Goal: Task Accomplishment & Management: Manage account settings

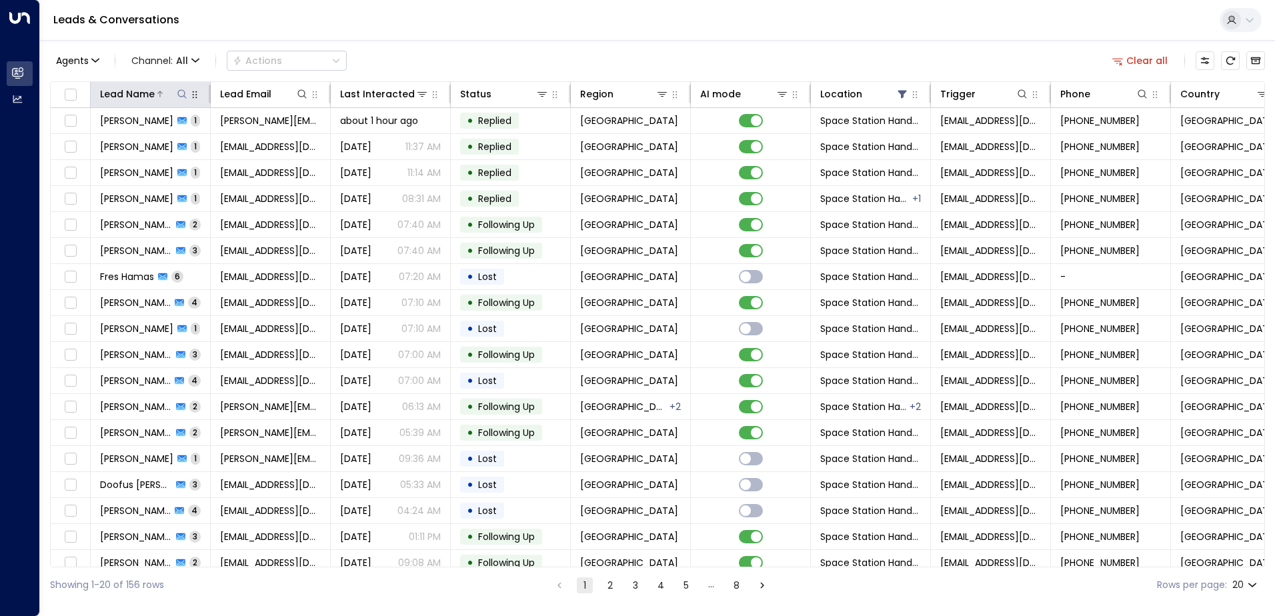
click at [140, 97] on div "Lead Name" at bounding box center [127, 94] width 55 height 16
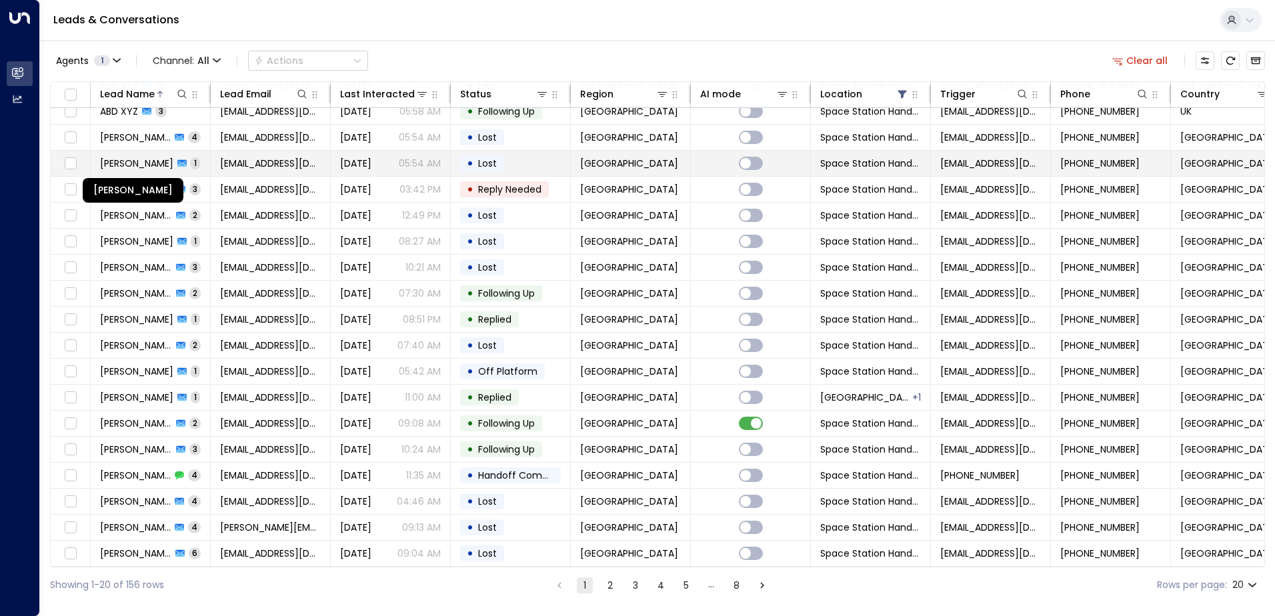
scroll to position [65, 0]
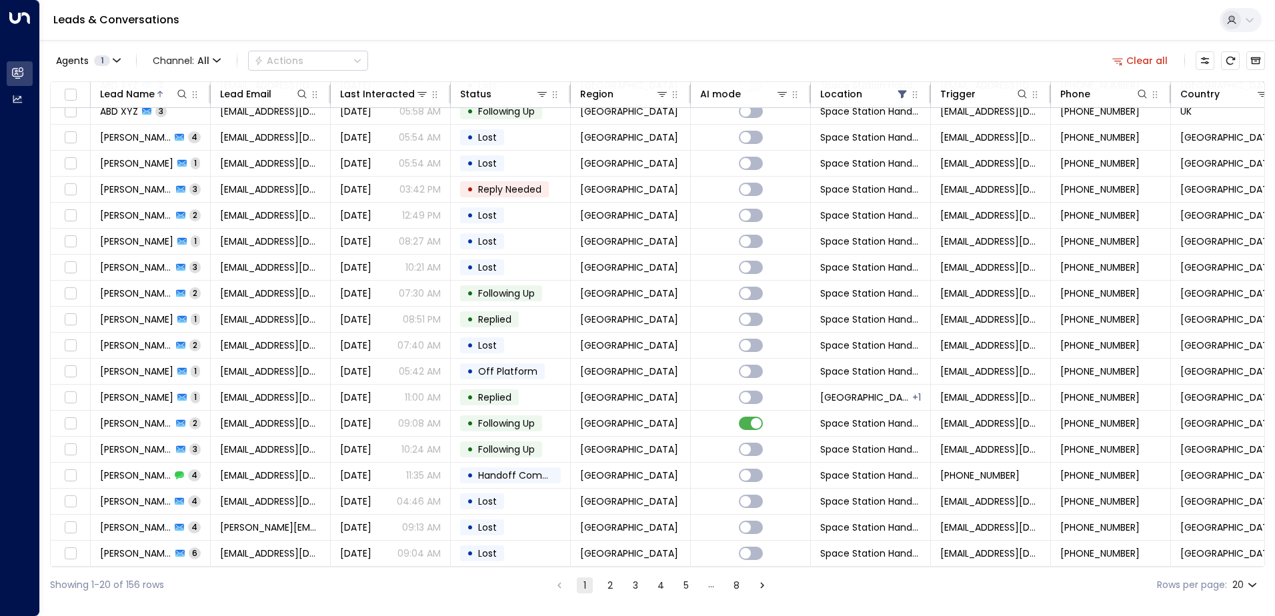
click at [765, 585] on icon "Go to next page" at bounding box center [762, 585] width 12 height 12
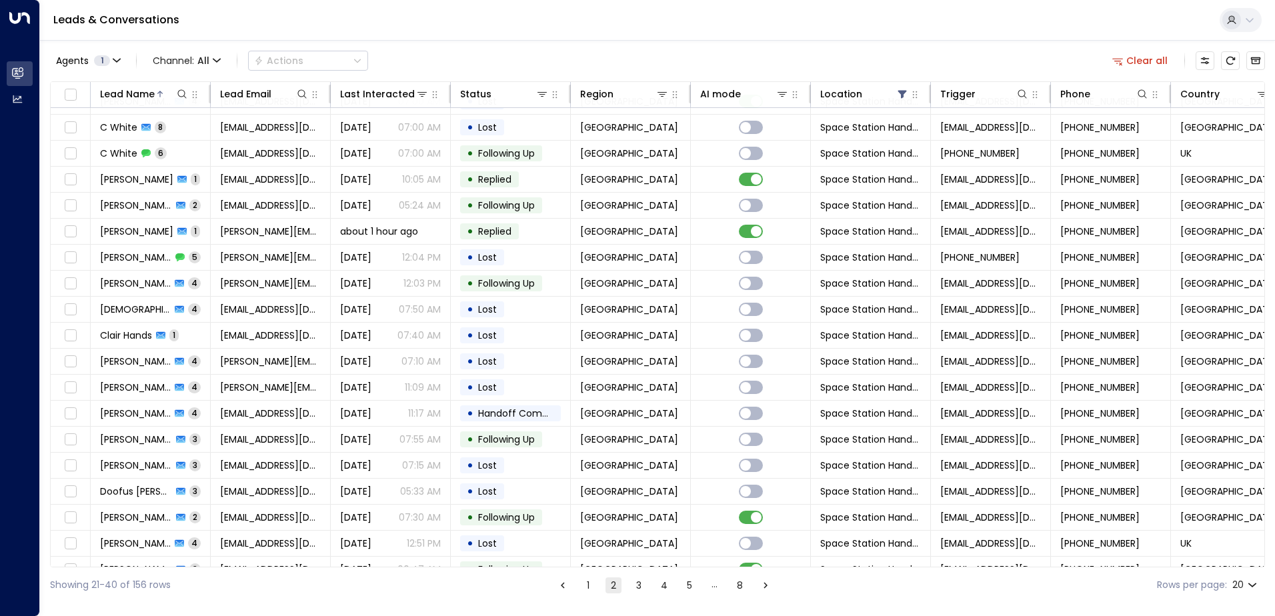
scroll to position [65, 0]
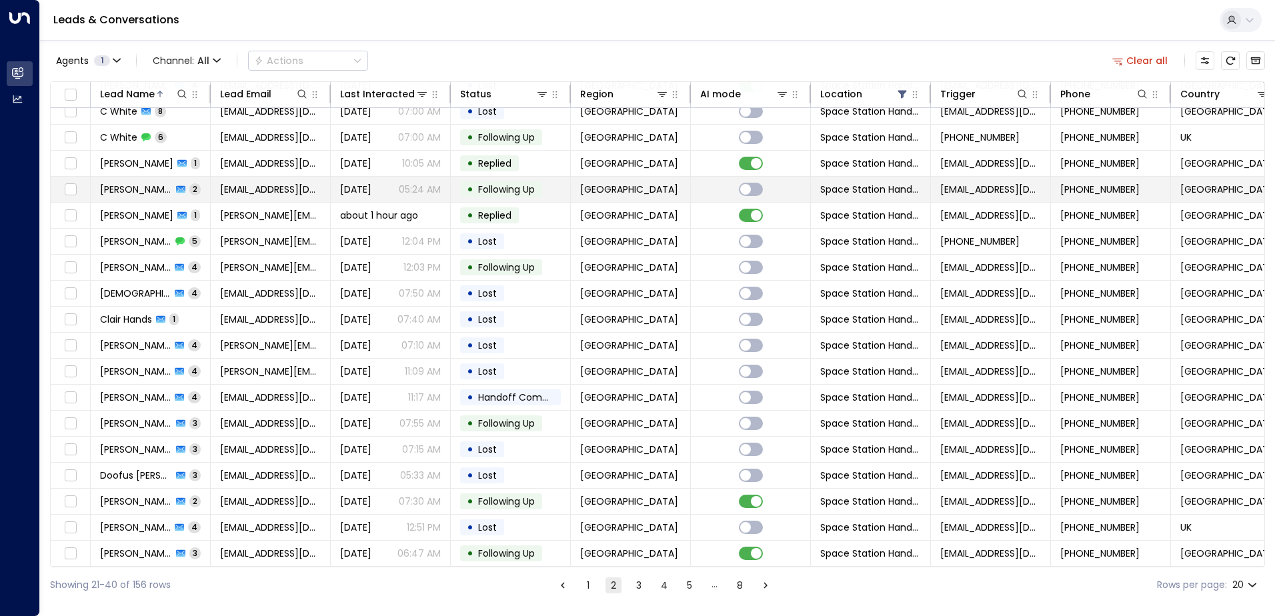
click at [151, 183] on span "[PERSON_NAME]" at bounding box center [136, 189] width 72 height 13
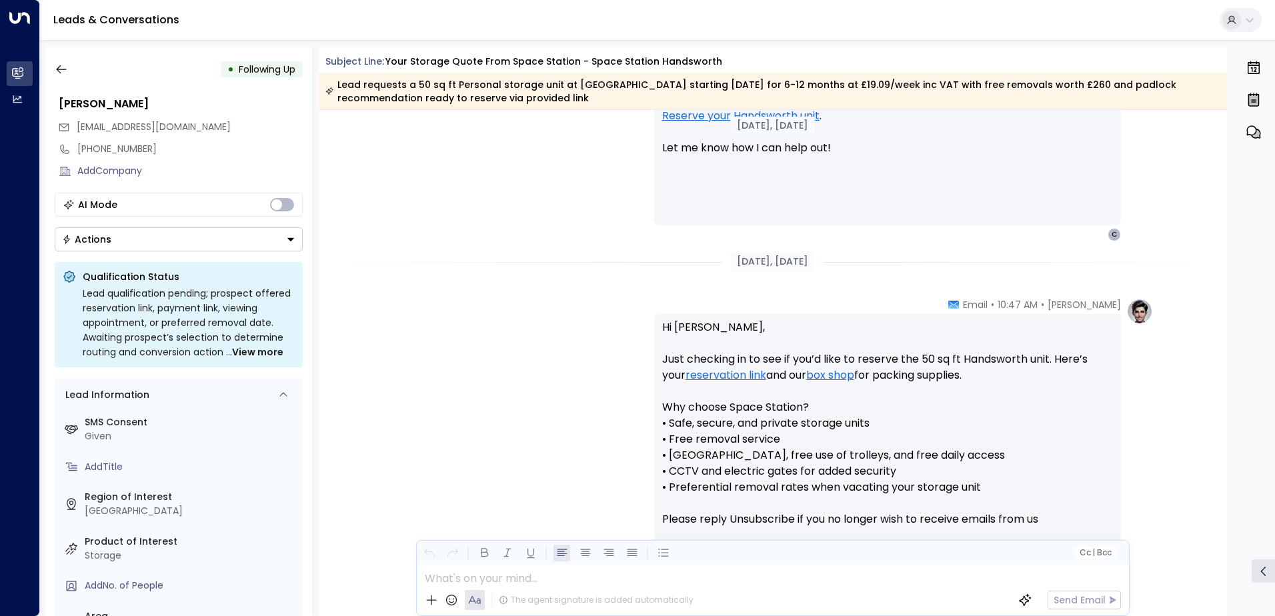
scroll to position [1023, 0]
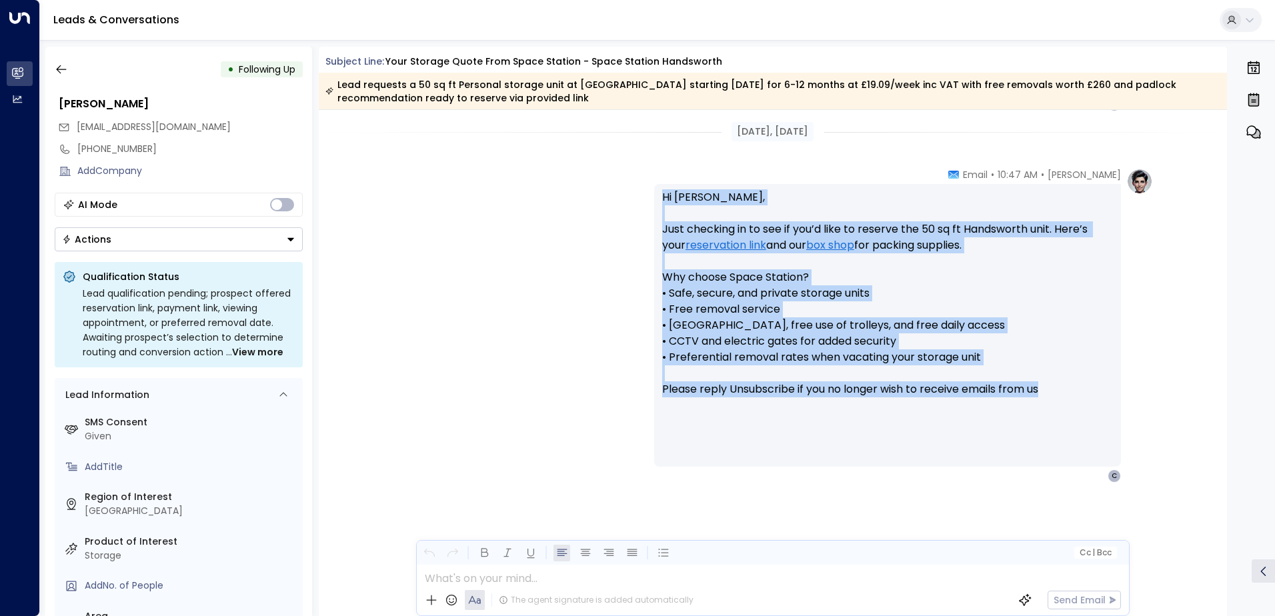
drag, startPoint x: 1051, startPoint y: 398, endPoint x: 663, endPoint y: 203, distance: 433.5
click at [663, 203] on p "Hi [PERSON_NAME], Just checking in to see if you’d like to reserve the 50 sq ft…" at bounding box center [887, 301] width 451 height 224
drag, startPoint x: 675, startPoint y: 203, endPoint x: 1063, endPoint y: 395, distance: 433.8
click at [1063, 395] on p "Hi [PERSON_NAME], Just checking in to see if you’d like to reserve the 50 sq ft…" at bounding box center [887, 301] width 451 height 224
